Goal: Information Seeking & Learning: Learn about a topic

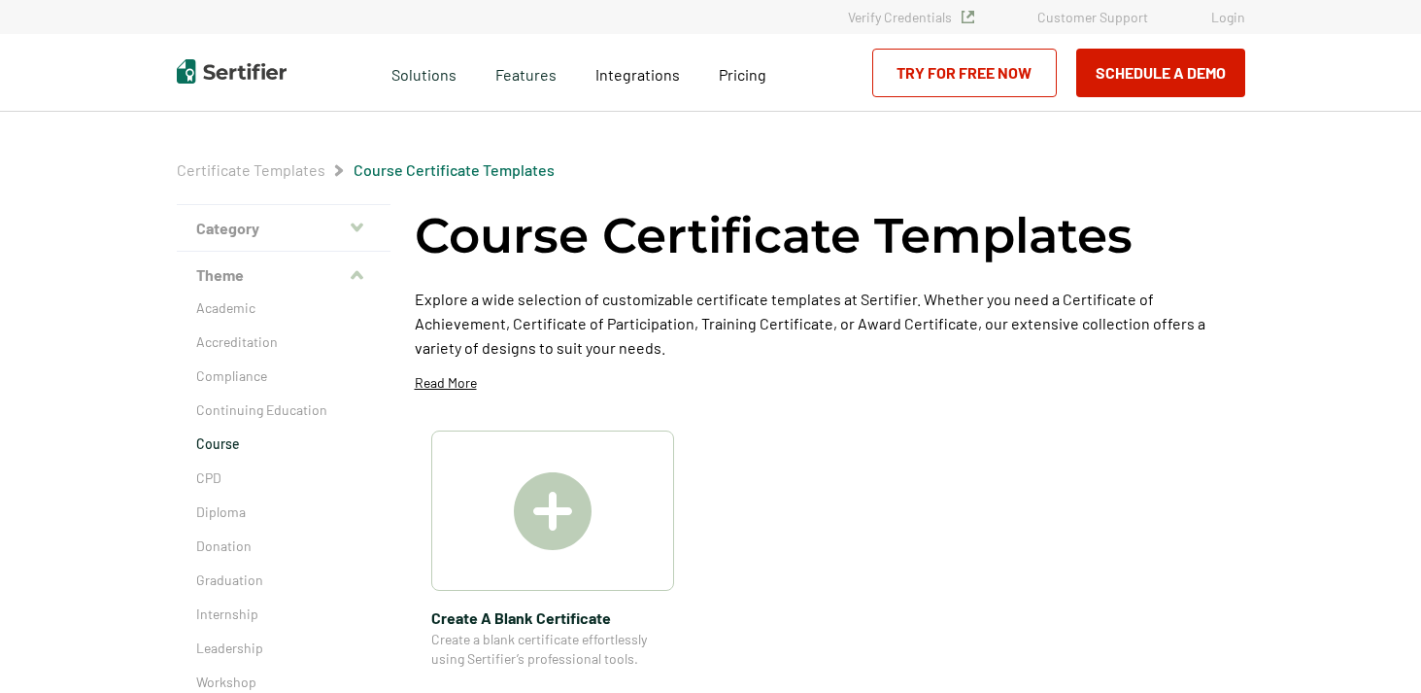
click at [252, 75] on img at bounding box center [232, 71] width 110 height 24
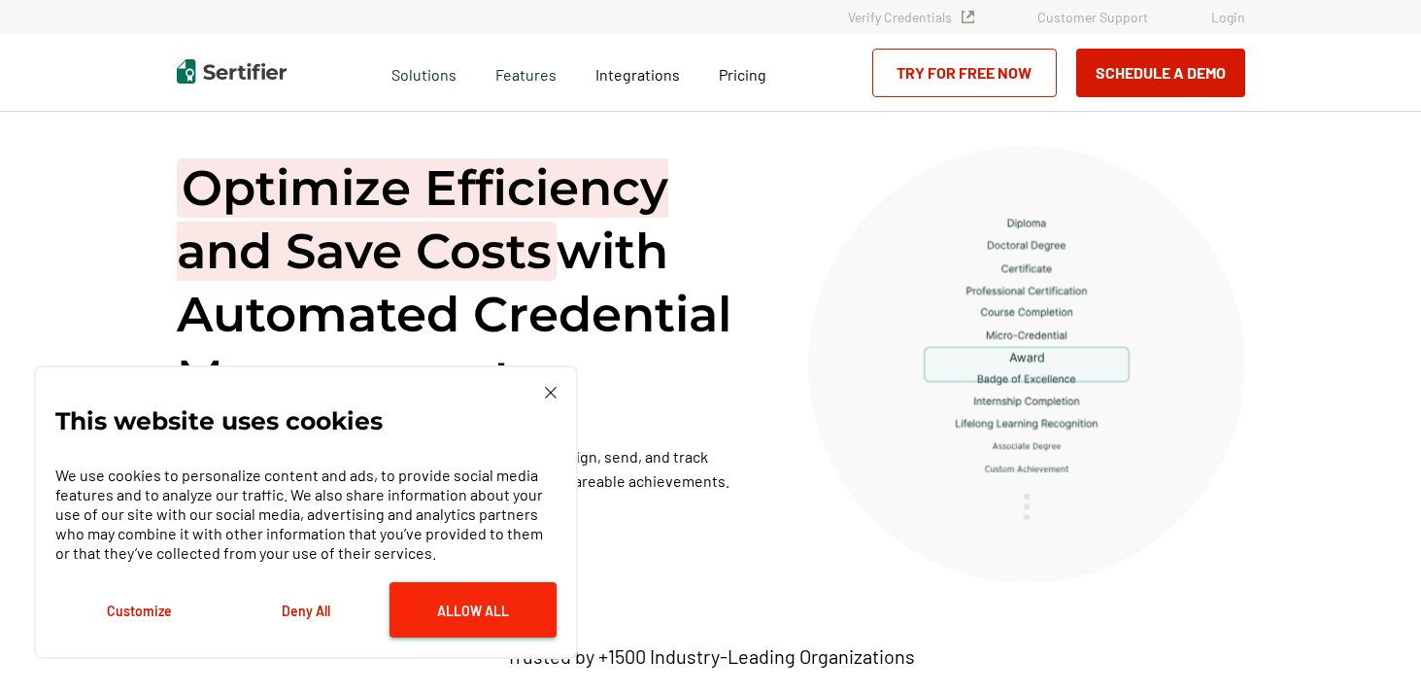
click at [469, 611] on button "Allow All" at bounding box center [473, 609] width 167 height 55
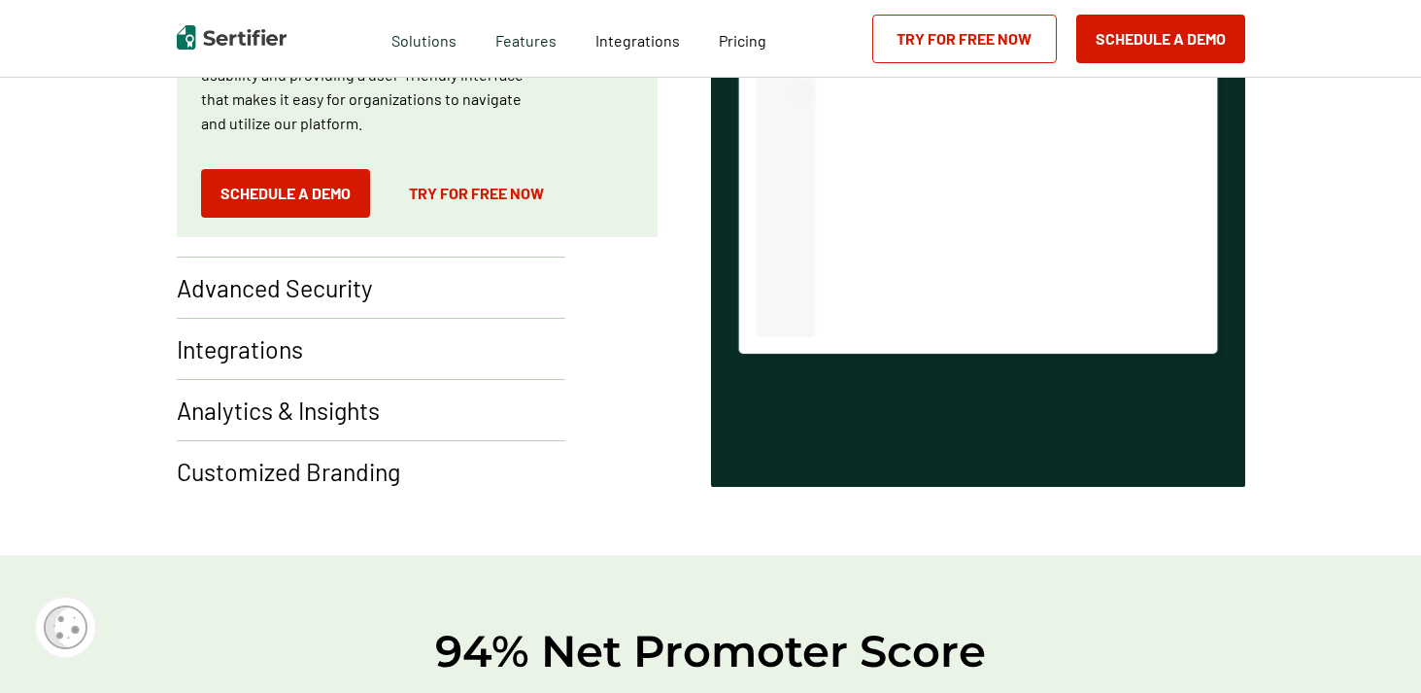
scroll to position [1429, 0]
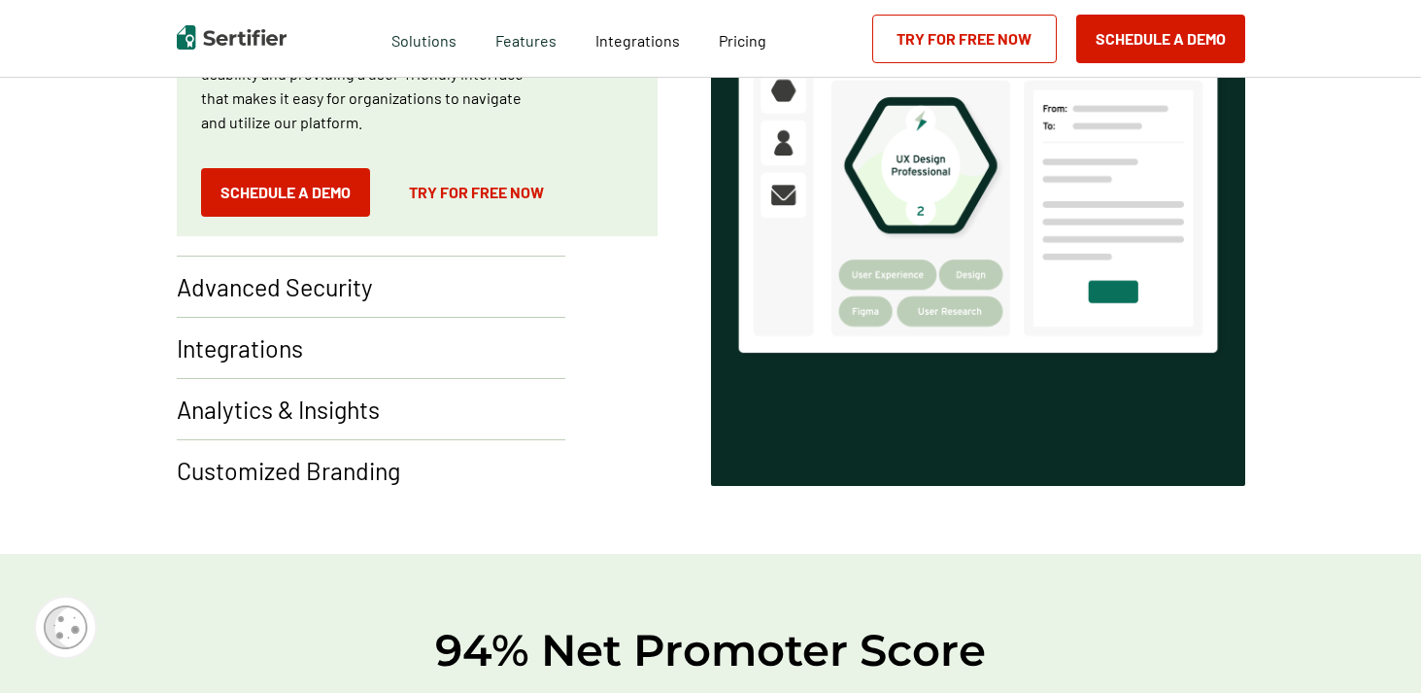
click at [286, 353] on p "Integrations" at bounding box center [240, 347] width 126 height 31
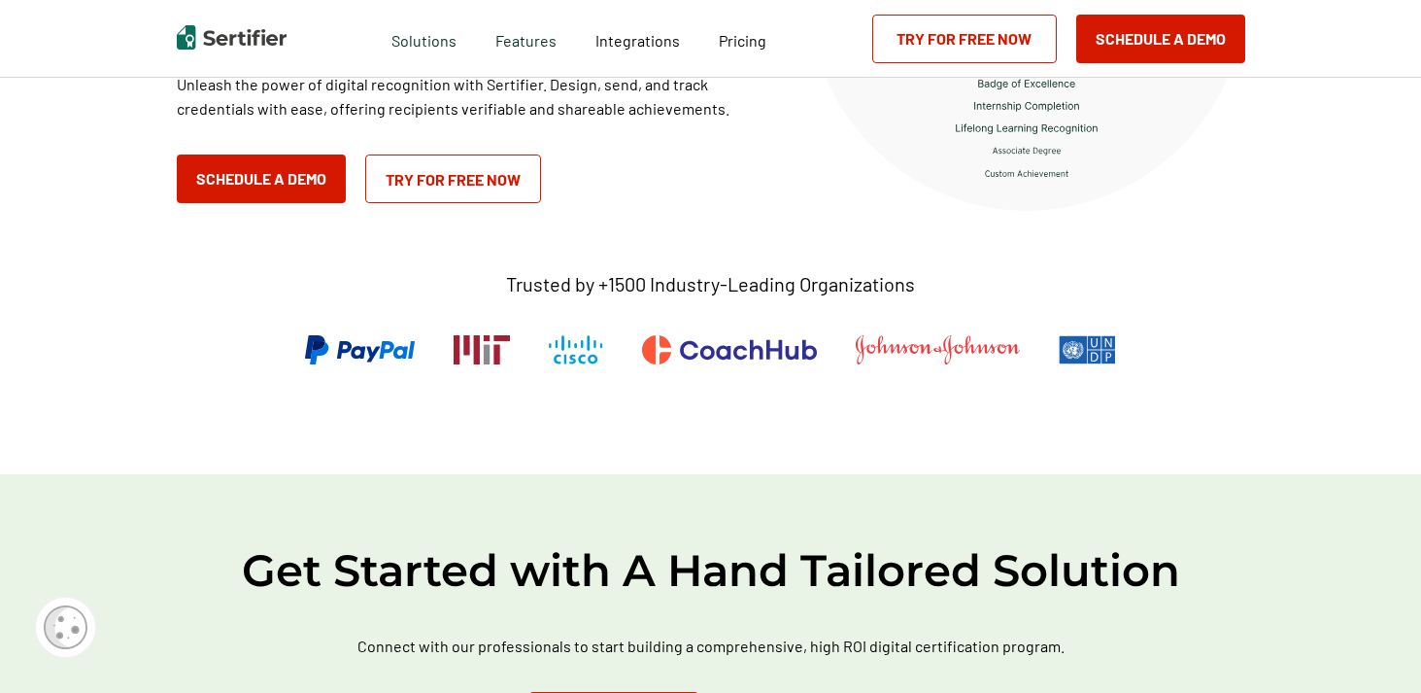
scroll to position [0, 0]
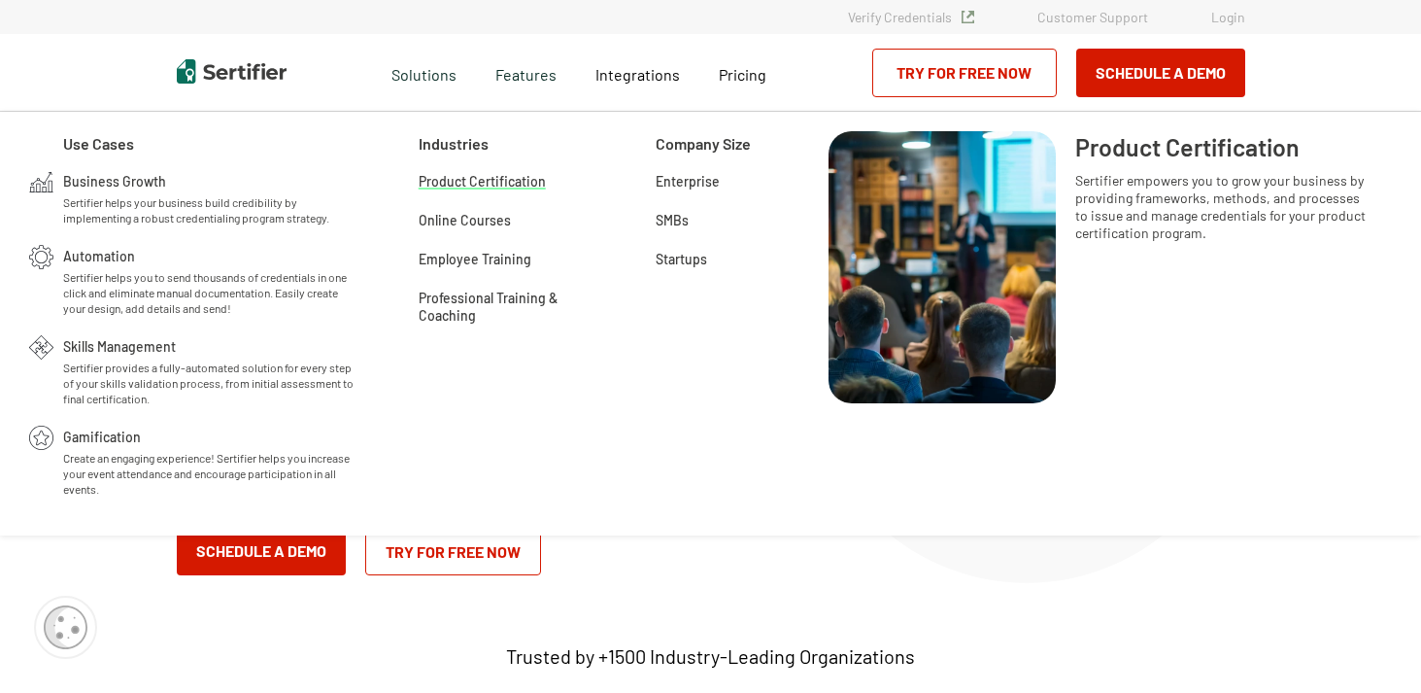
click at [498, 178] on span "Product Certification" at bounding box center [482, 179] width 127 height 19
